Goal: Find specific page/section: Find specific page/section

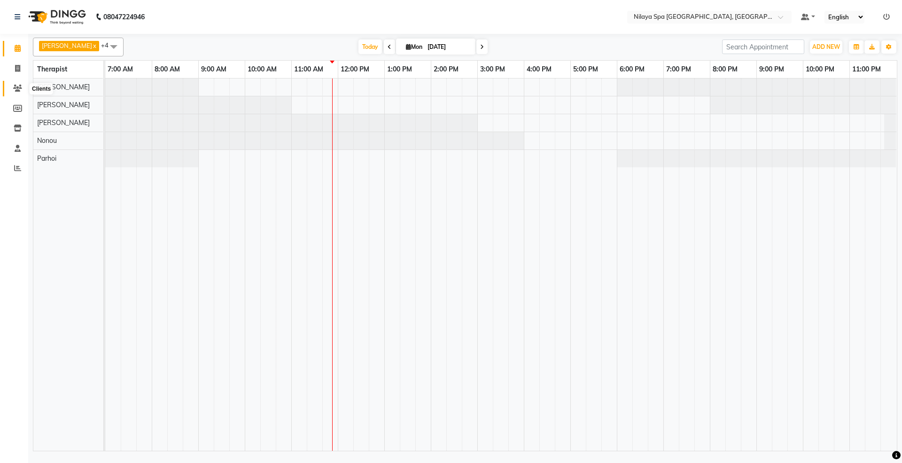
click at [14, 89] on icon at bounding box center [17, 88] width 9 height 7
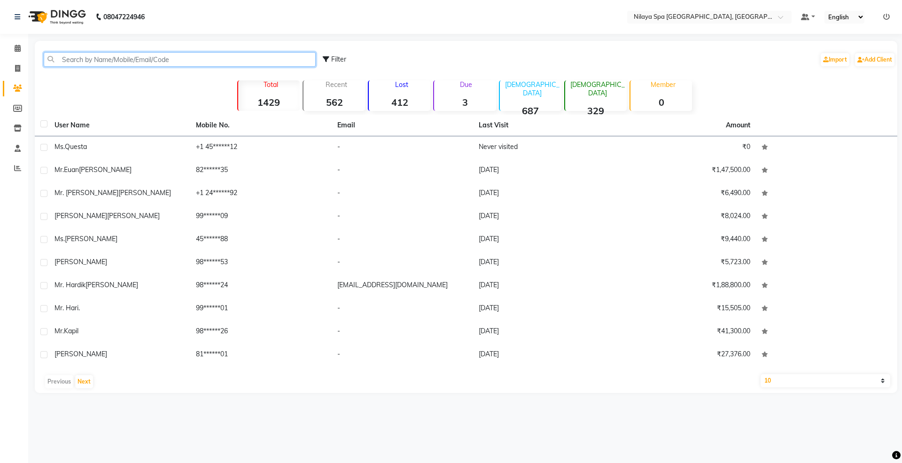
click at [101, 55] on input "text" at bounding box center [180, 59] width 272 height 15
paste input "18133358374"
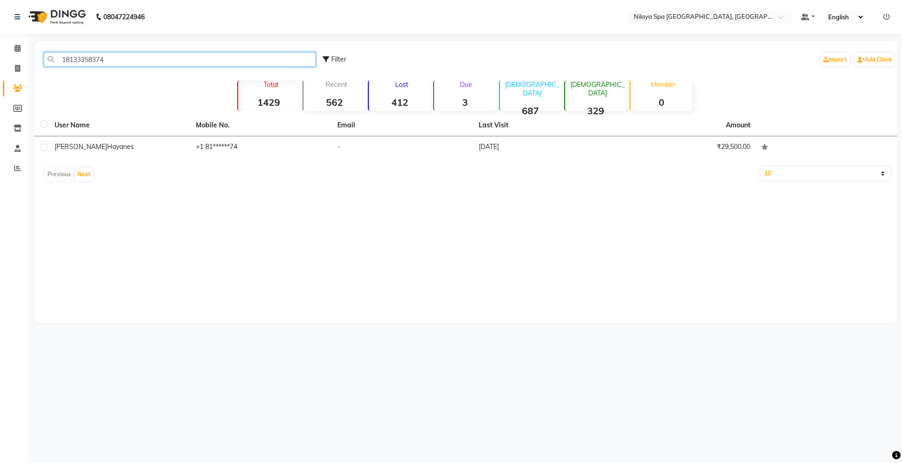
type input "18133358374"
drag, startPoint x: 116, startPoint y: 61, endPoint x: 55, endPoint y: 70, distance: 61.3
click at [55, 70] on div "18133358374 Filter Import Add Client" at bounding box center [466, 60] width 858 height 30
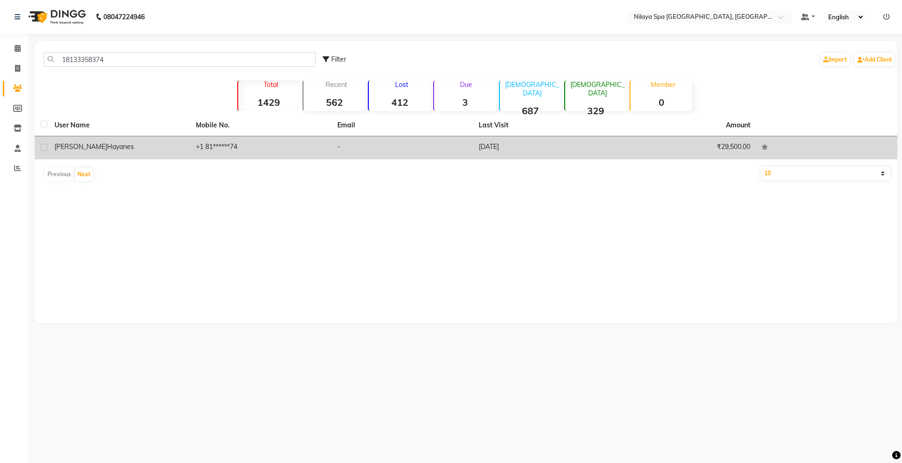
click at [95, 151] on div "[PERSON_NAME]" at bounding box center [119, 147] width 130 height 10
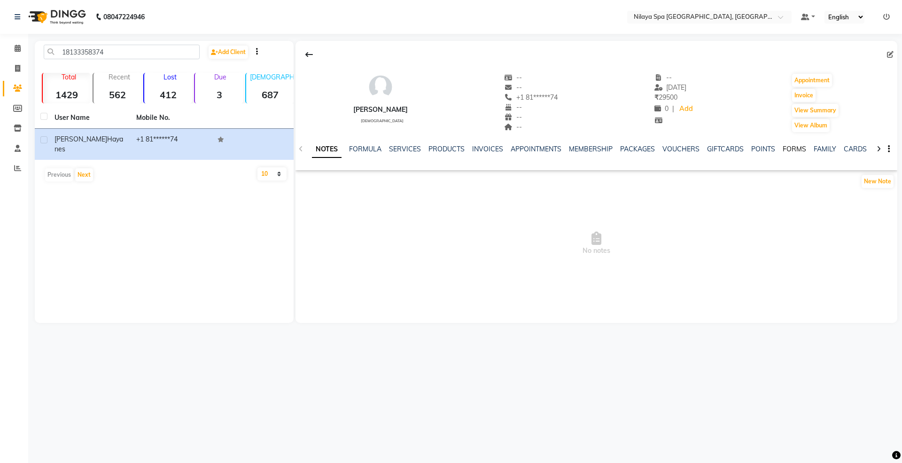
click at [792, 151] on link "FORMS" at bounding box center [793, 149] width 23 height 8
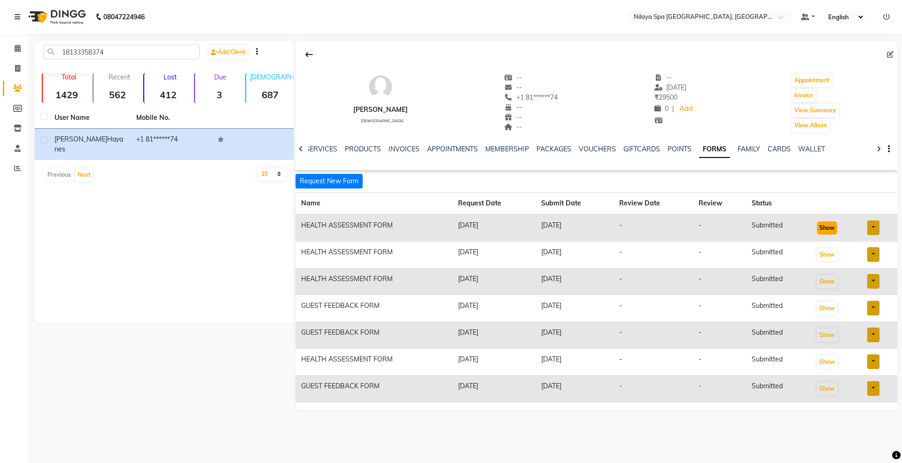
click at [827, 226] on button "Show" at bounding box center [827, 227] width 20 height 13
click at [17, 49] on icon at bounding box center [18, 48] width 6 height 7
